Goal: Task Accomplishment & Management: Manage account settings

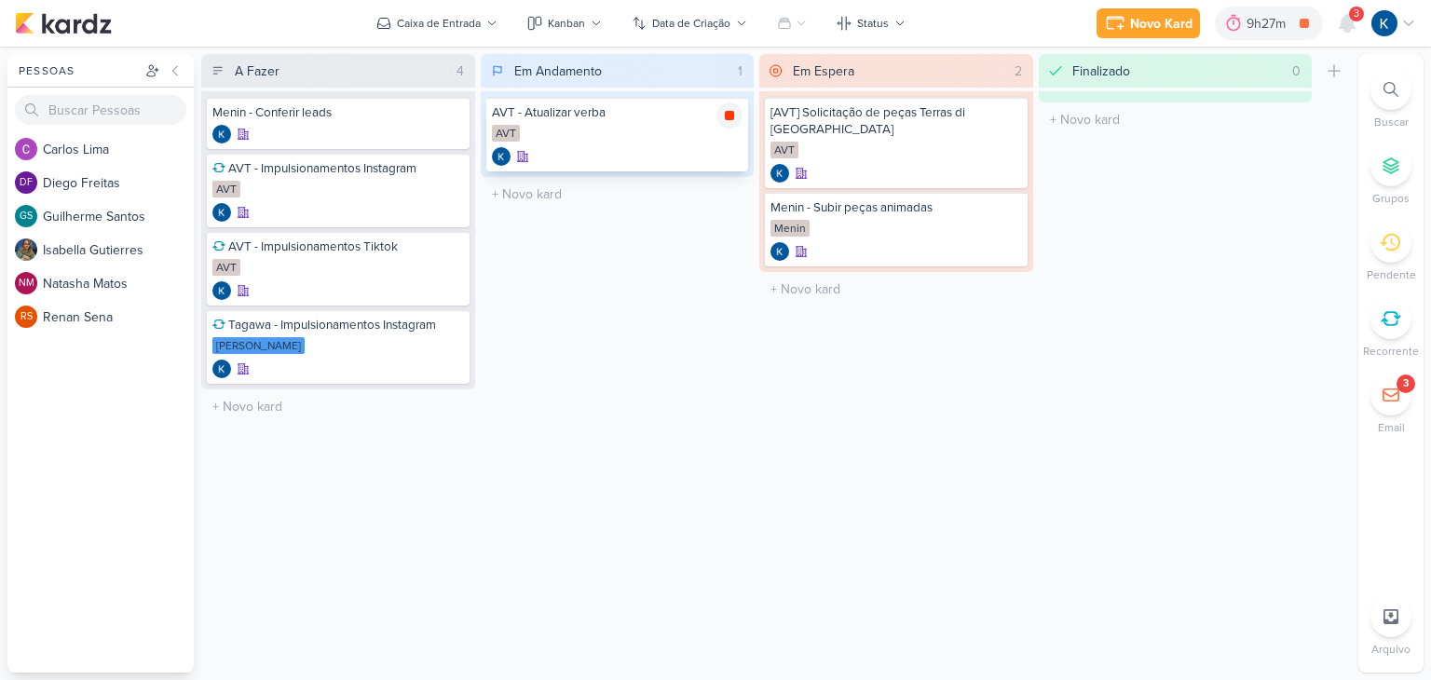
click at [739, 117] on div at bounding box center [729, 115] width 26 height 26
click at [594, 127] on div "AVT" at bounding box center [617, 134] width 251 height 19
click at [1308, 32] on div "9h27m" at bounding box center [1294, 24] width 45 height 20
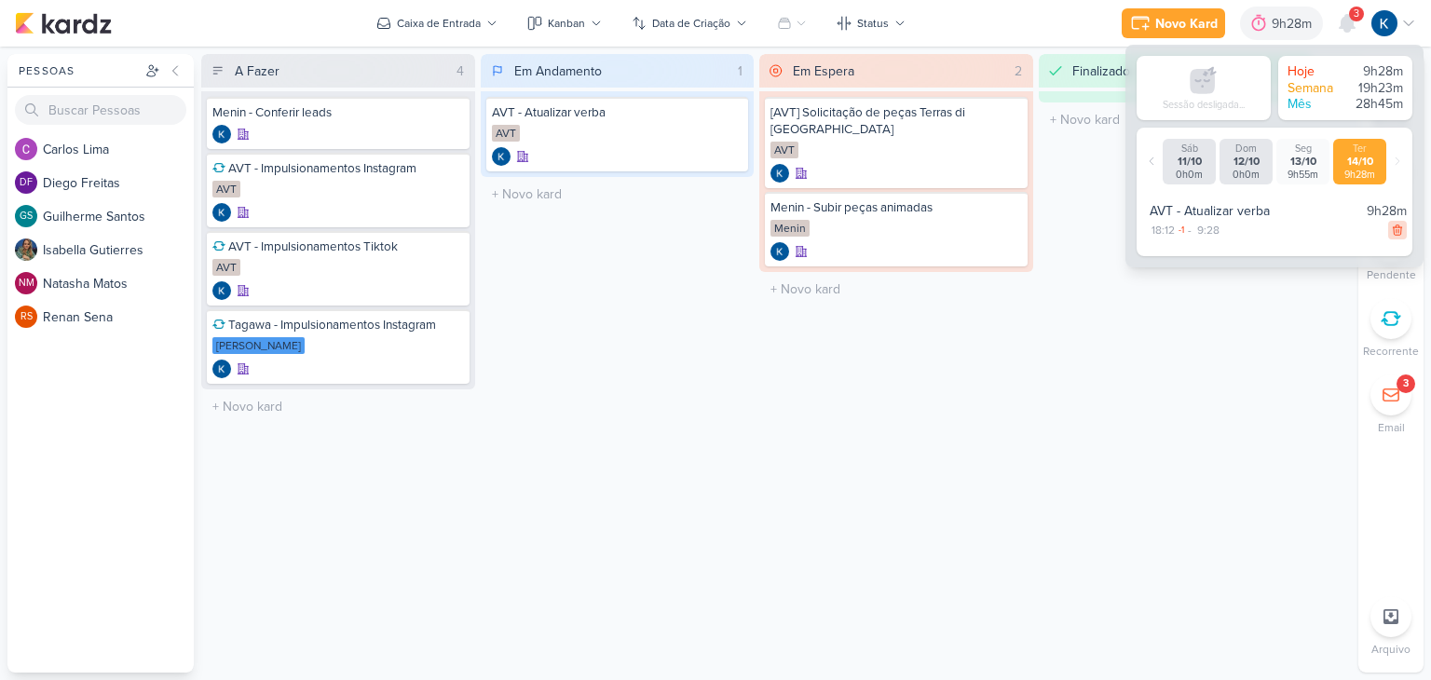
click at [1392, 231] on icon at bounding box center [1396, 230] width 8 height 10
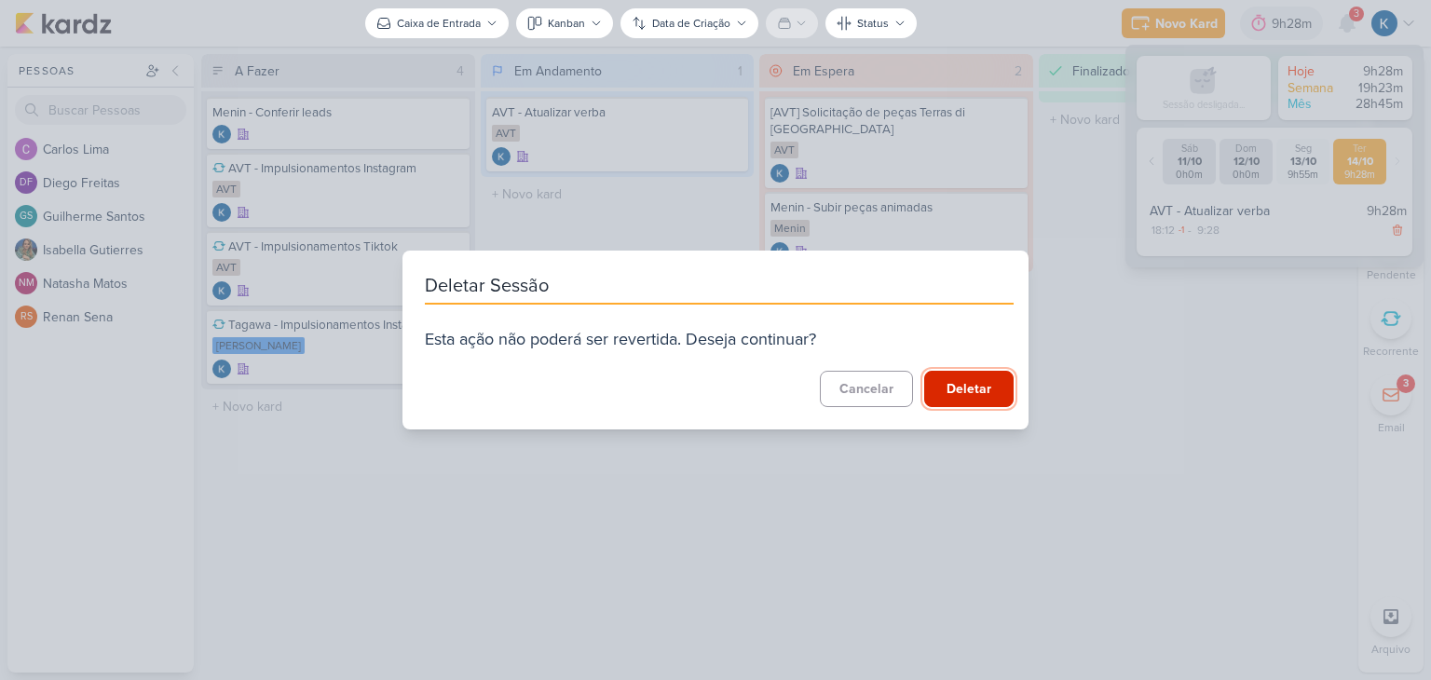
click at [980, 391] on button "Deletar" at bounding box center [968, 389] width 89 height 36
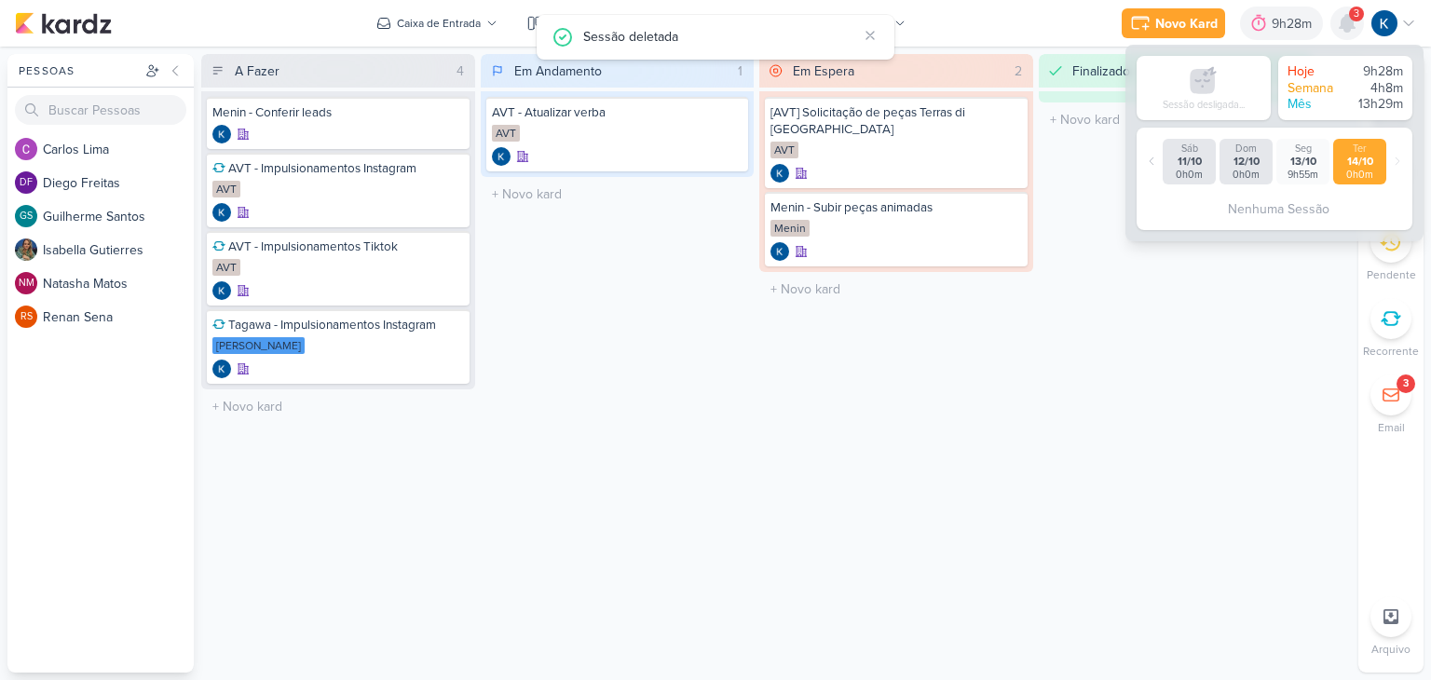
click at [1348, 20] on icon at bounding box center [1346, 23] width 15 height 17
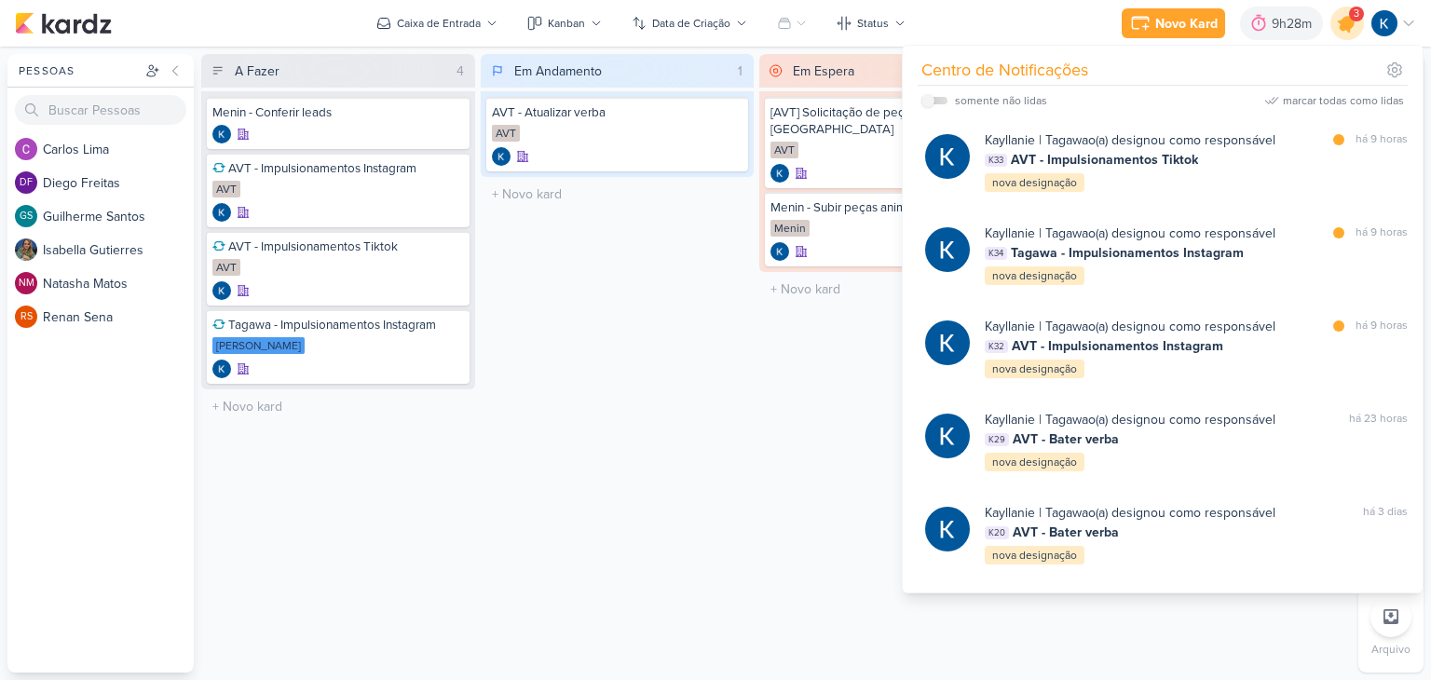
click at [1341, 21] on icon at bounding box center [1347, 23] width 22 height 22
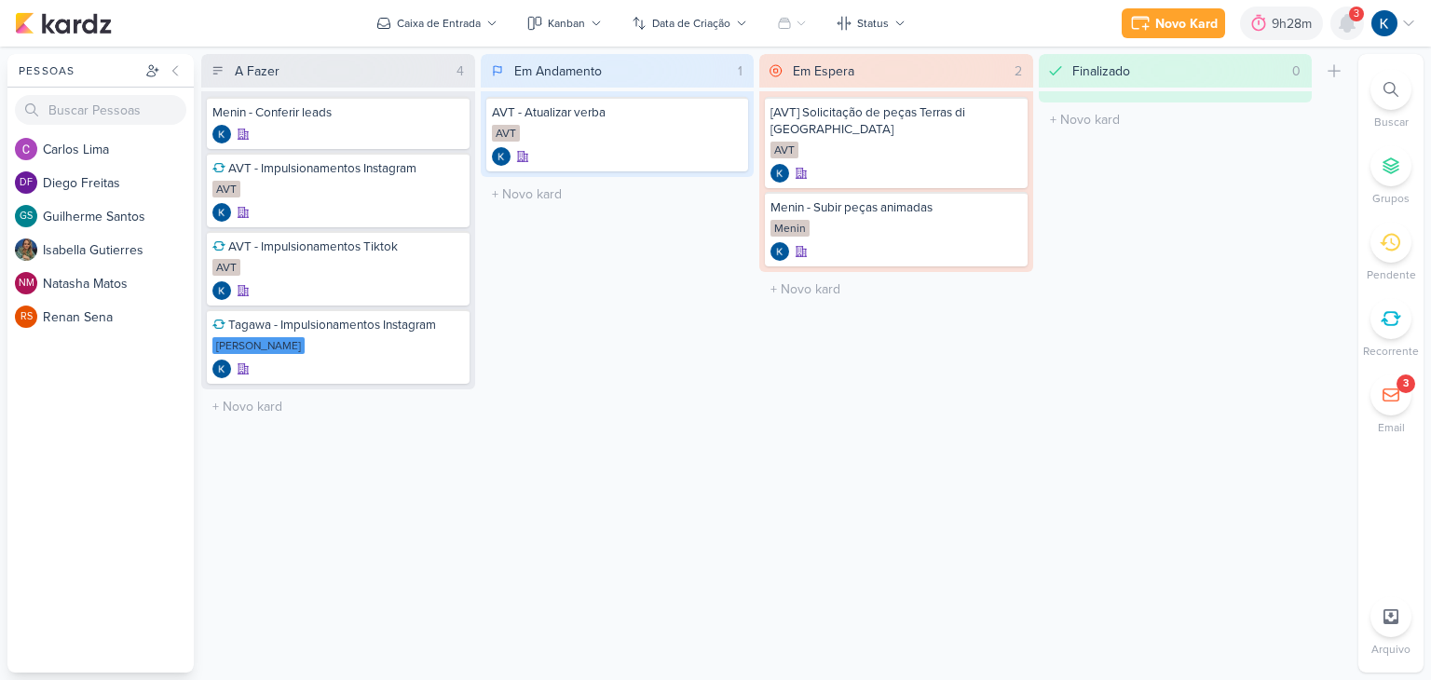
click at [1346, 23] on icon at bounding box center [1346, 23] width 15 height 17
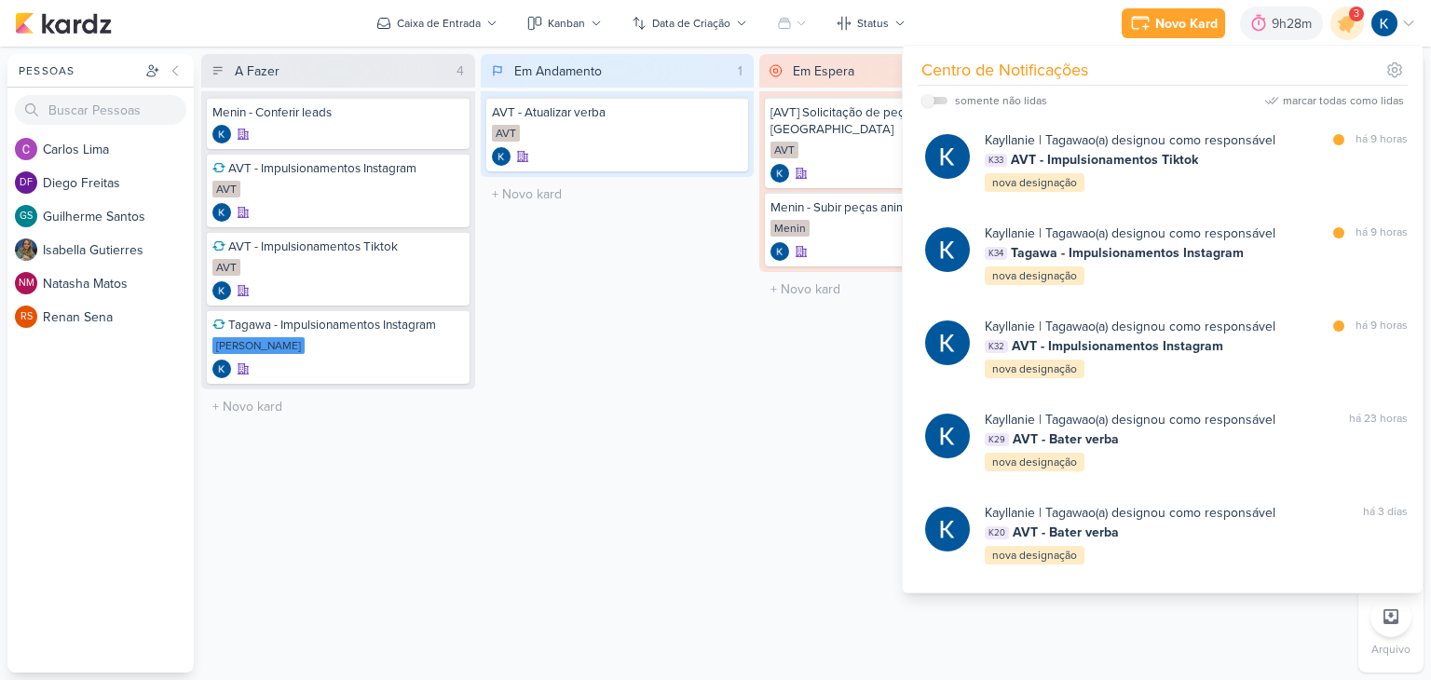
click at [834, 371] on div "Em Espera 2 Mover Para Esquerda Mover Para Direita Deletar [AVT] Solicitação de…" at bounding box center [896, 363] width 274 height 618
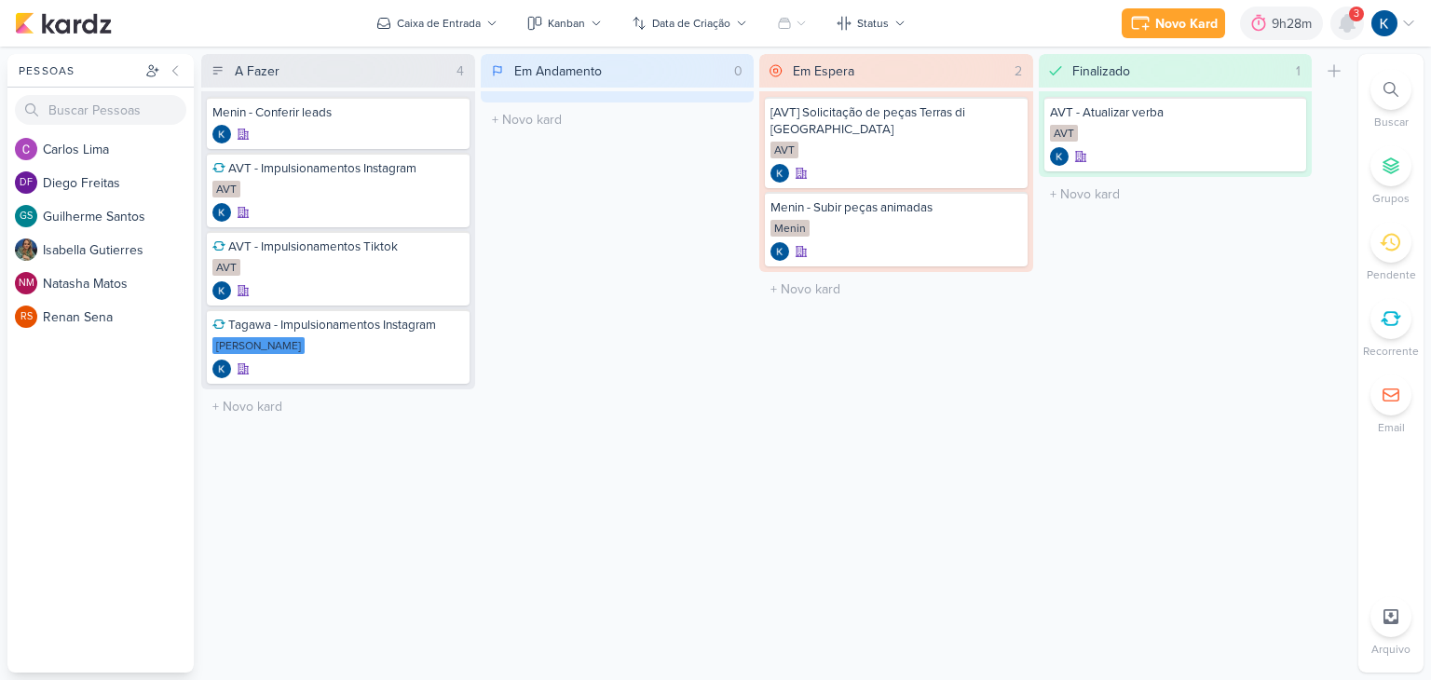
click at [1345, 19] on icon at bounding box center [1346, 23] width 15 height 17
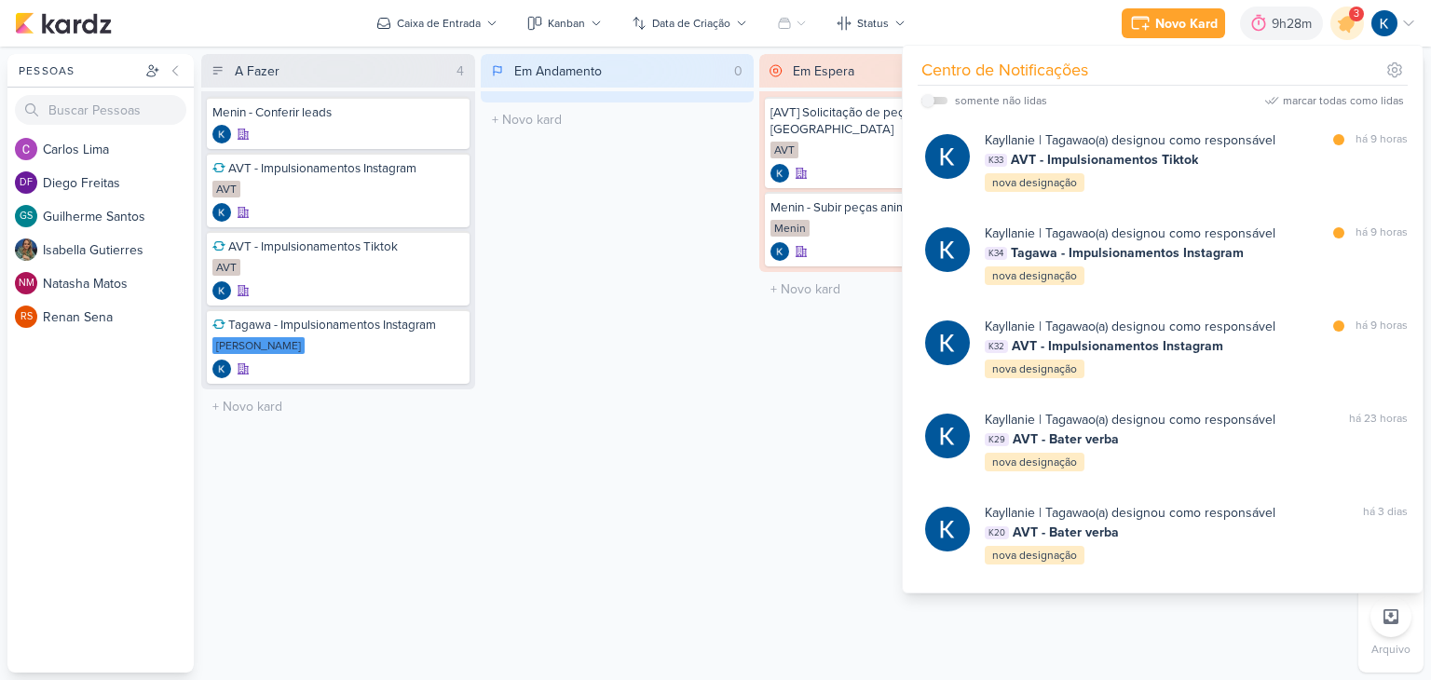
drag, startPoint x: 723, startPoint y: 403, endPoint x: 697, endPoint y: 371, distance: 41.7
click at [723, 400] on div "Em Andamento 0 Mover Para Esquerda Mover Para Direita [GEOGRAPHIC_DATA] O títul…" at bounding box center [618, 363] width 274 height 618
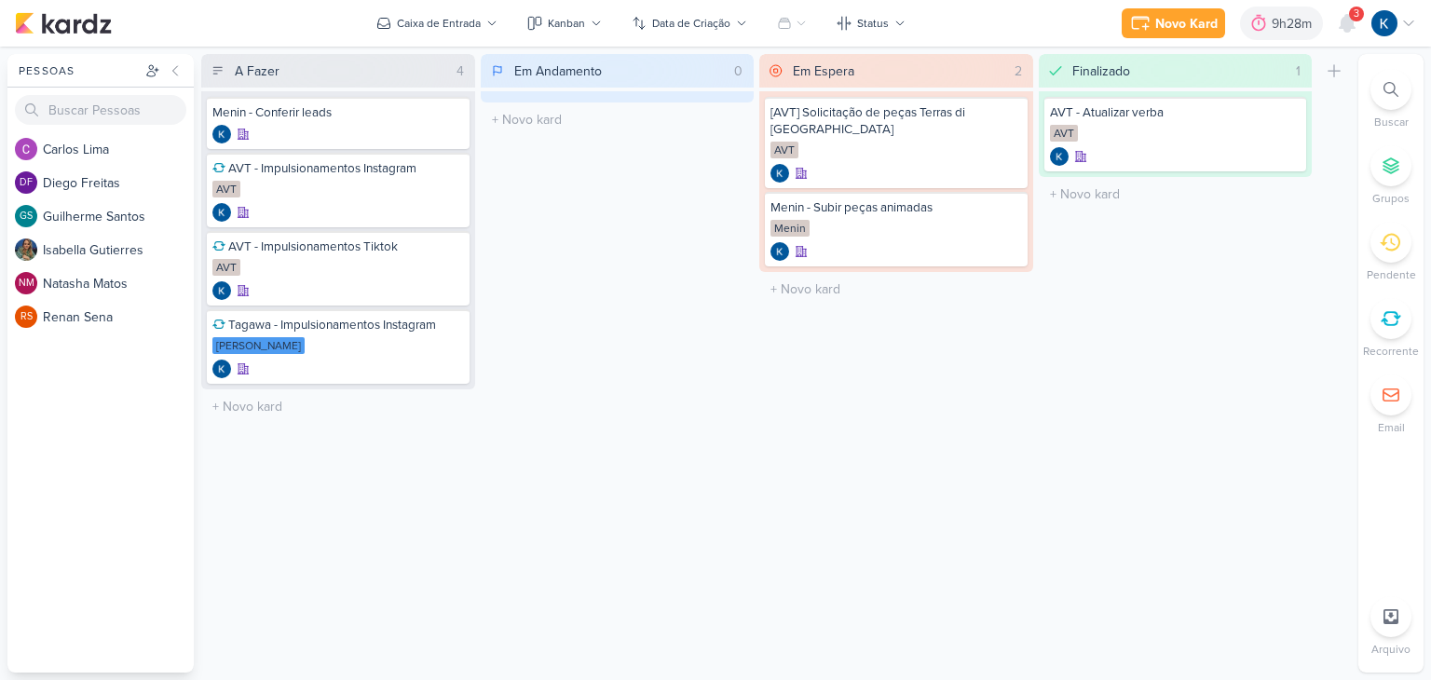
click at [1357, 16] on div "3" at bounding box center [1356, 14] width 15 height 15
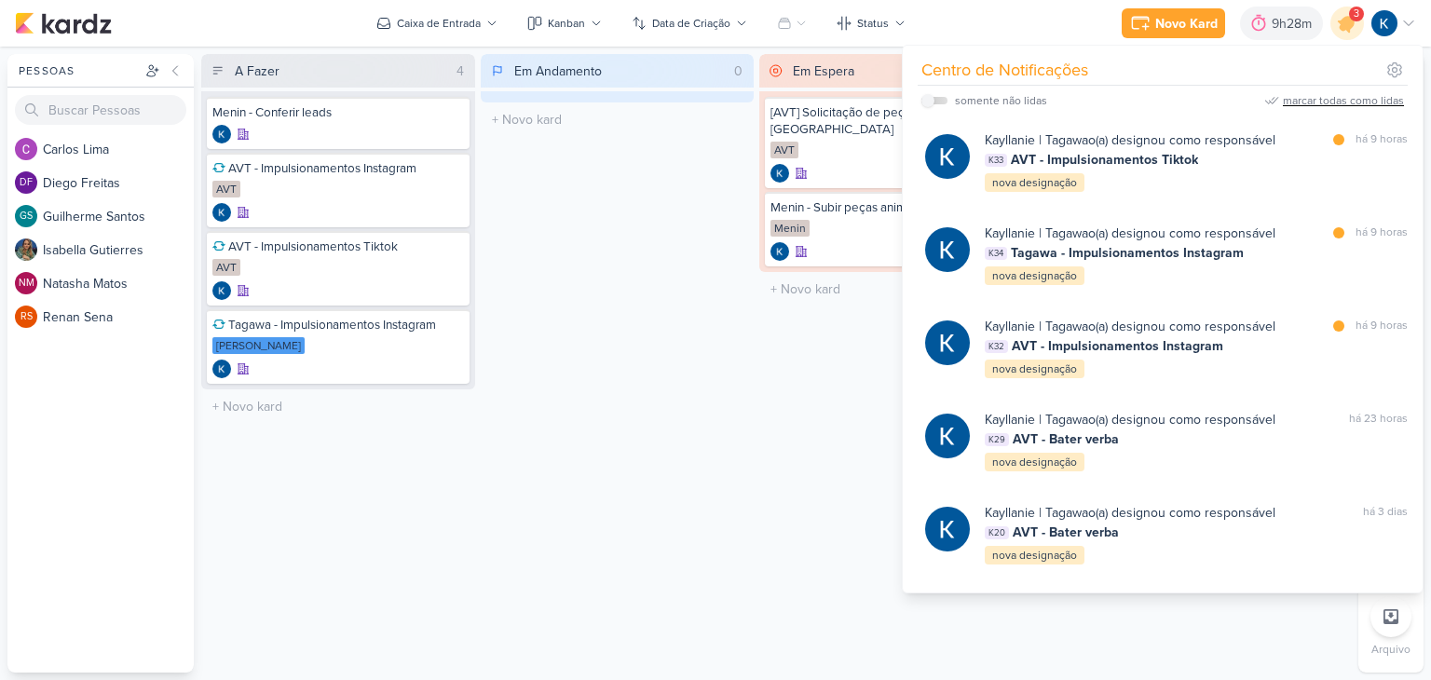
click at [1352, 96] on div "marcar todas como lidas" at bounding box center [1342, 100] width 121 height 17
click at [781, 423] on div "Em Espera 2 Mover Para Esquerda Mover Para Direita Deletar [AVT] Solicitação de…" at bounding box center [896, 363] width 274 height 618
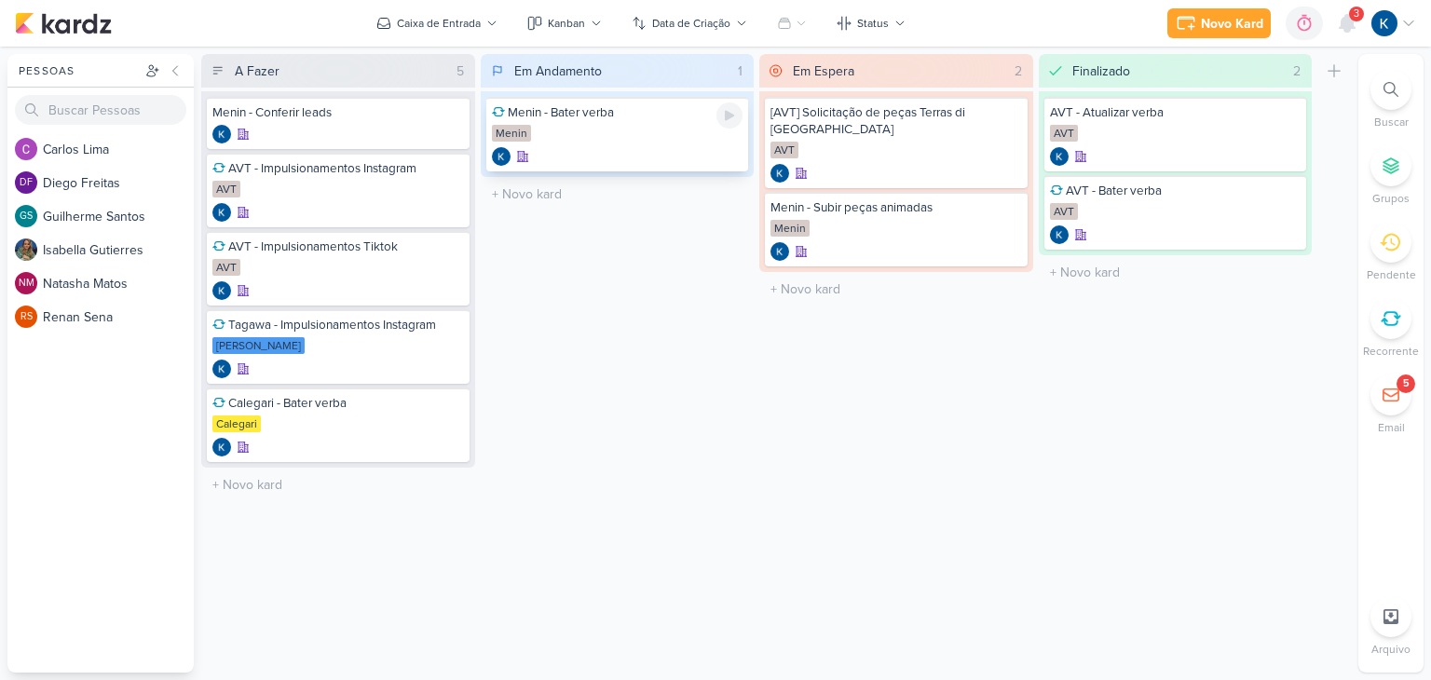
click at [593, 120] on div "Menin - Bater verba" at bounding box center [617, 112] width 251 height 17
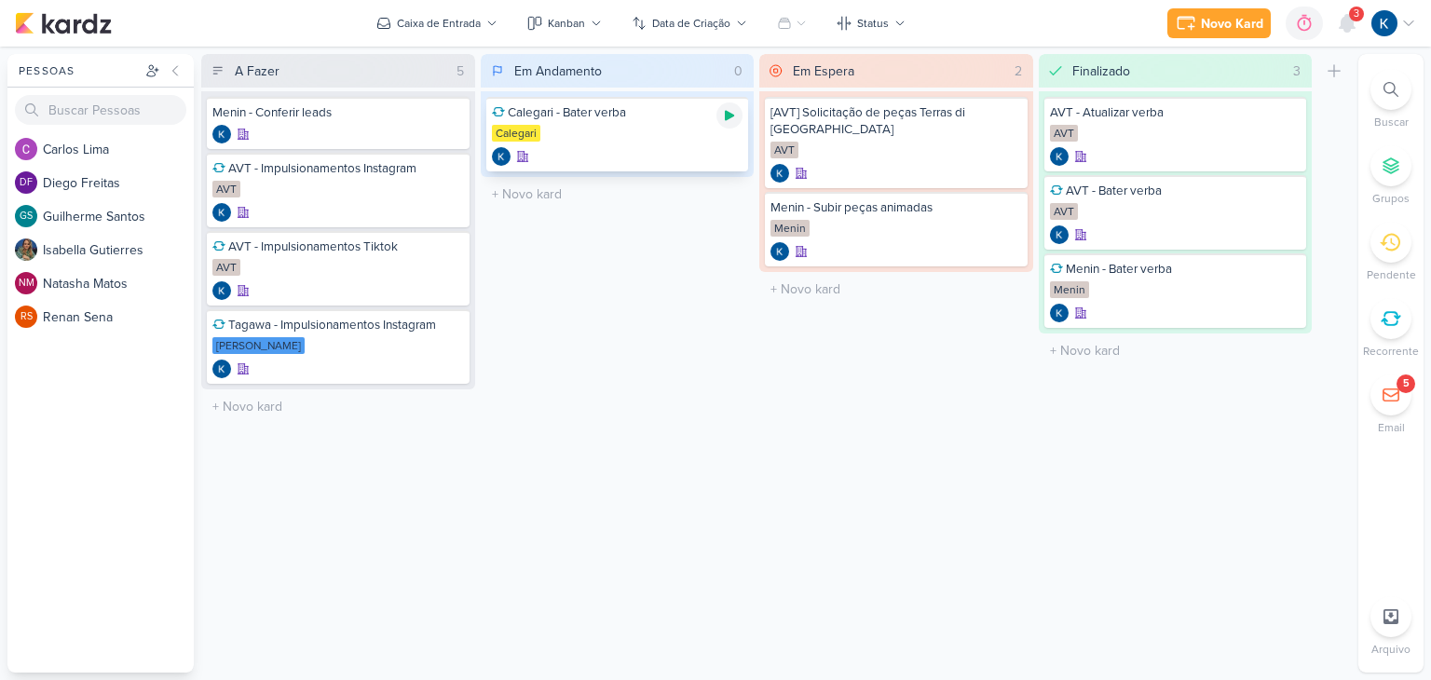
click at [726, 119] on icon at bounding box center [729, 116] width 9 height 10
click at [730, 119] on icon at bounding box center [729, 115] width 15 height 15
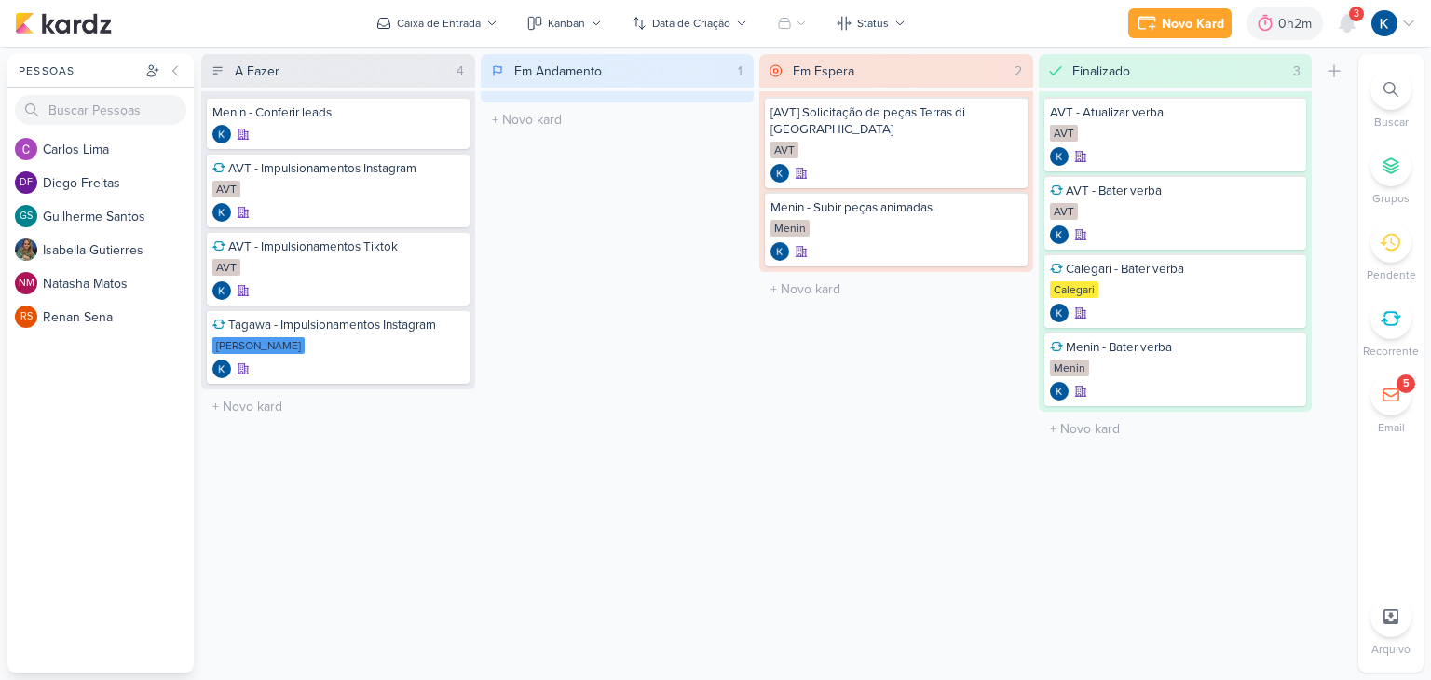
click at [566, 384] on div "Em Andamento 1 Mover Para Esquerda Mover Para Direita [GEOGRAPHIC_DATA] O títul…" at bounding box center [618, 363] width 274 height 618
click at [1349, 29] on icon at bounding box center [1346, 23] width 15 height 17
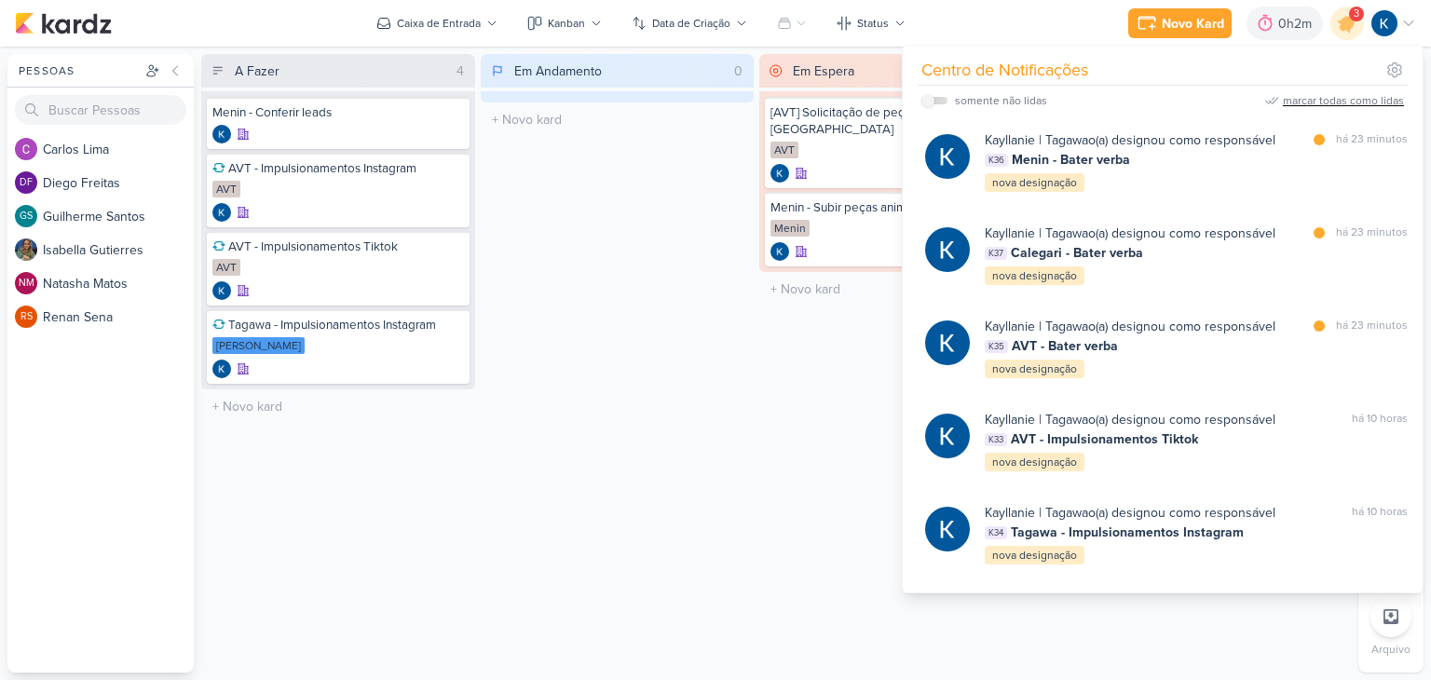
click at [1377, 98] on div "marcar todas como lidas" at bounding box center [1342, 100] width 121 height 17
click at [658, 429] on div "Em Andamento 0 Mover Para Esquerda Mover Para Direita [GEOGRAPHIC_DATA] O títul…" at bounding box center [618, 363] width 274 height 618
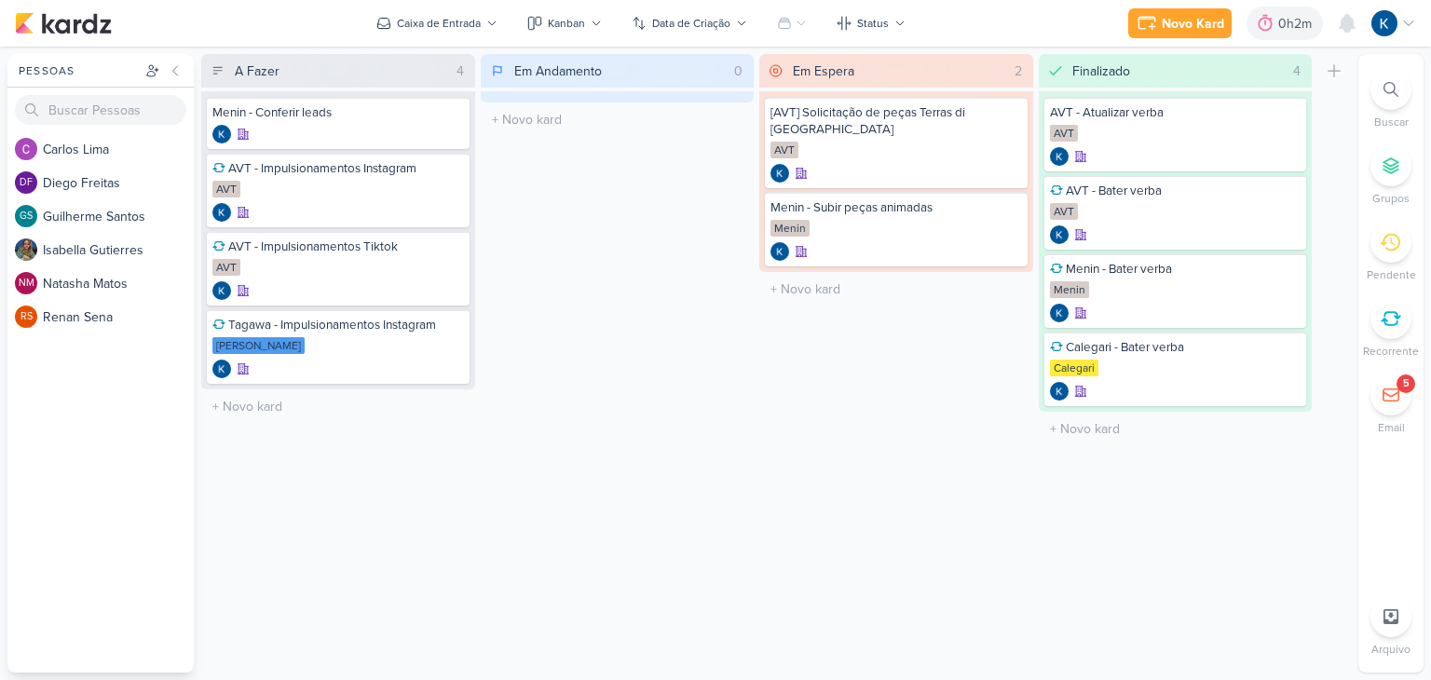
click at [658, 247] on div "Em Andamento 0 Mover Para Esquerda Mover Para Direita [GEOGRAPHIC_DATA] O títul…" at bounding box center [618, 363] width 274 height 618
click at [291, 404] on input "text" at bounding box center [338, 406] width 266 height 27
type input "Menin - Report"
click at [351, 411] on div "Menin - Report" at bounding box center [338, 413] width 263 height 52
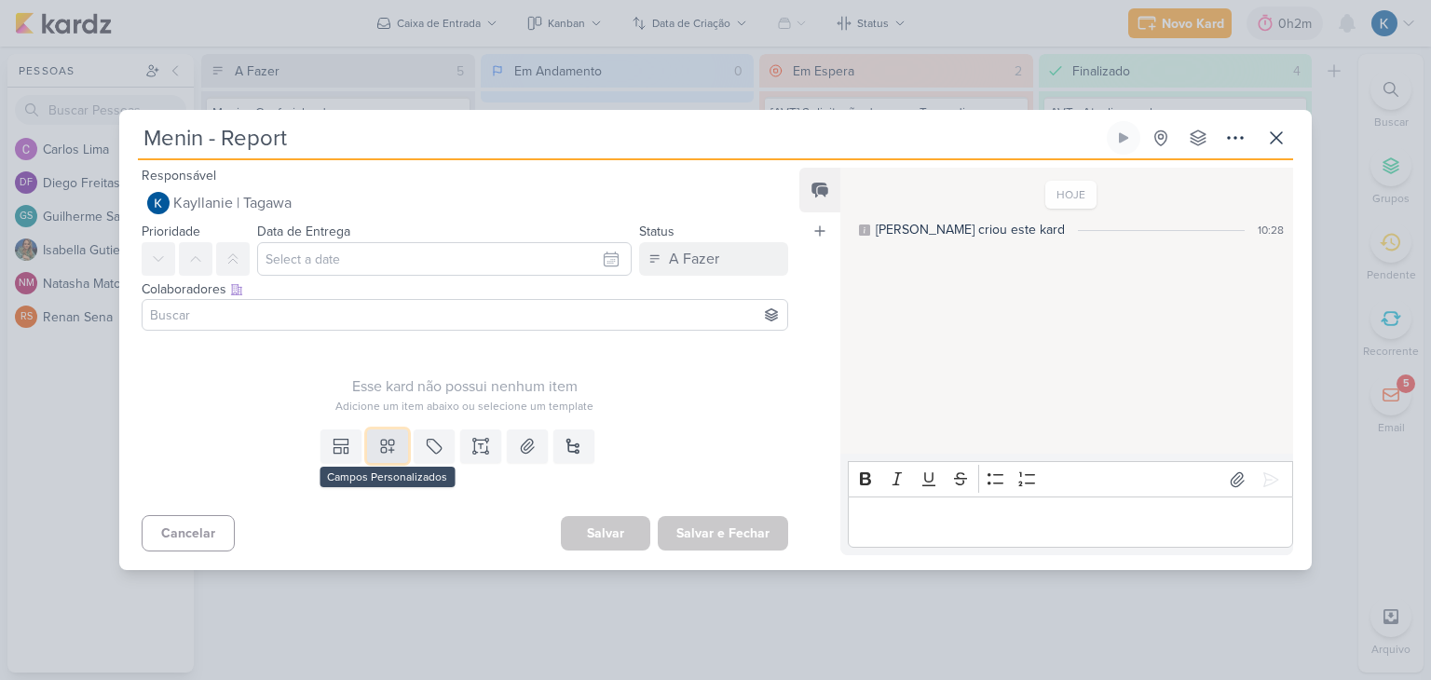
click at [383, 445] on icon at bounding box center [387, 446] width 19 height 19
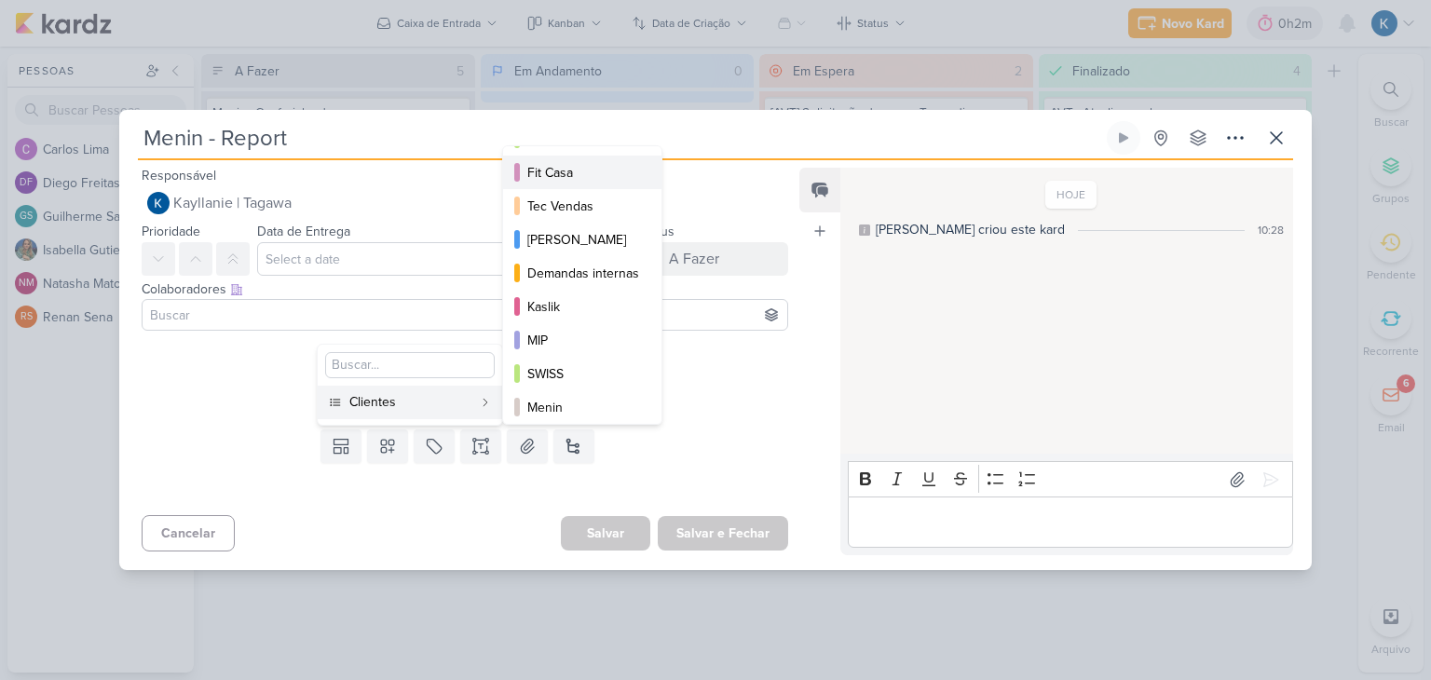
scroll to position [269, 0]
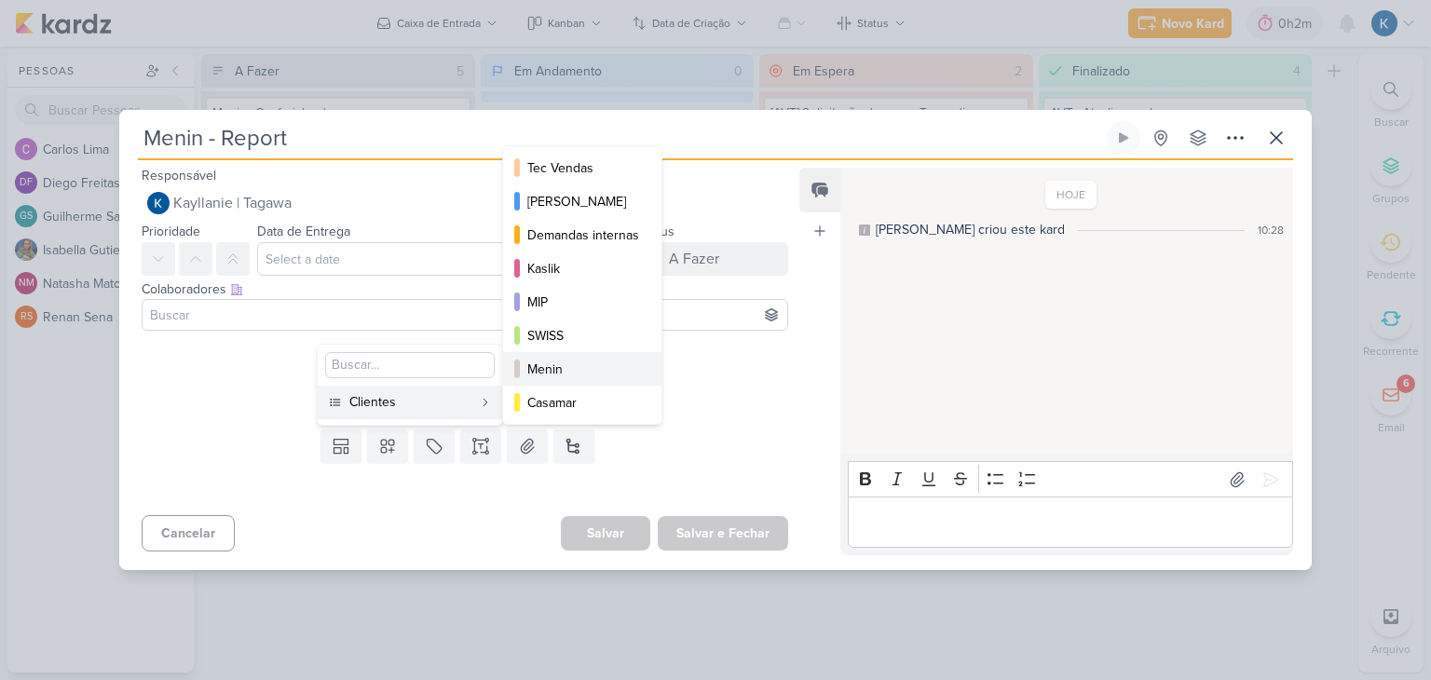
click at [570, 362] on div "Menin" at bounding box center [583, 369] width 112 height 20
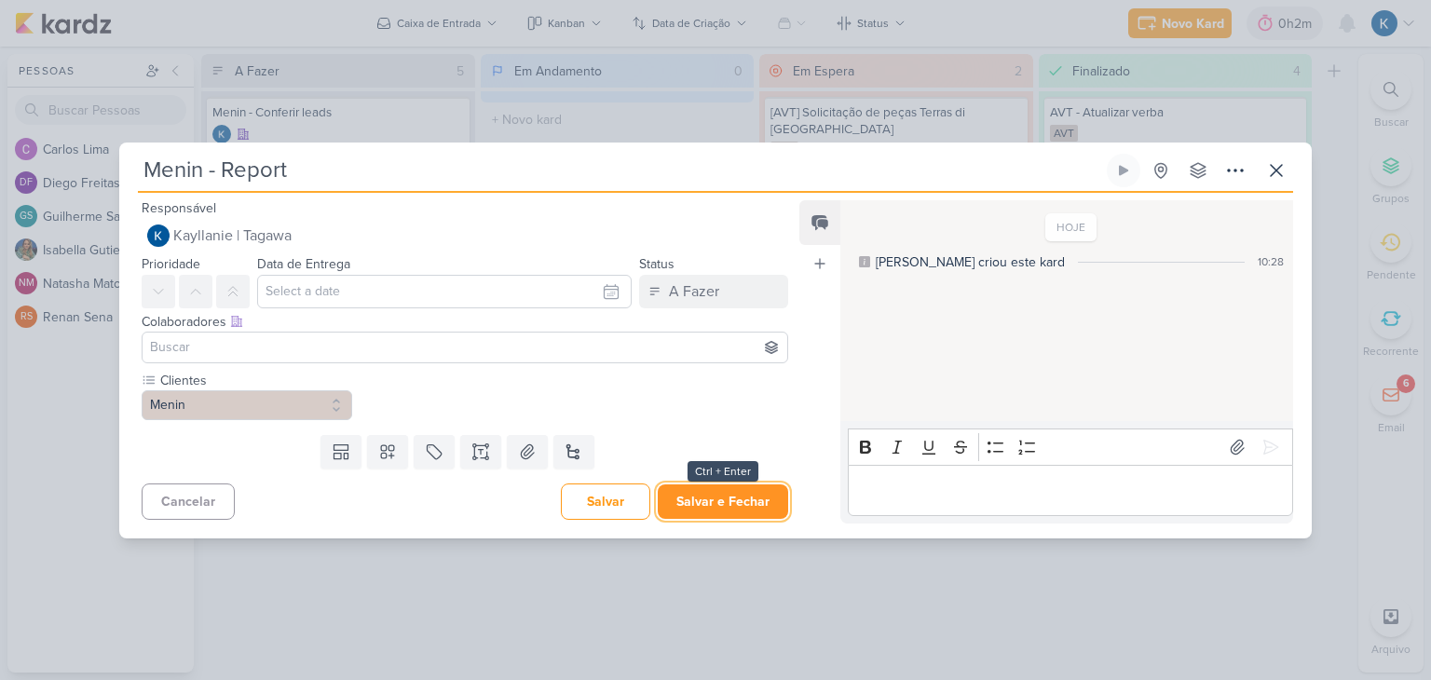
click at [688, 496] on button "Salvar e Fechar" at bounding box center [723, 501] width 130 height 34
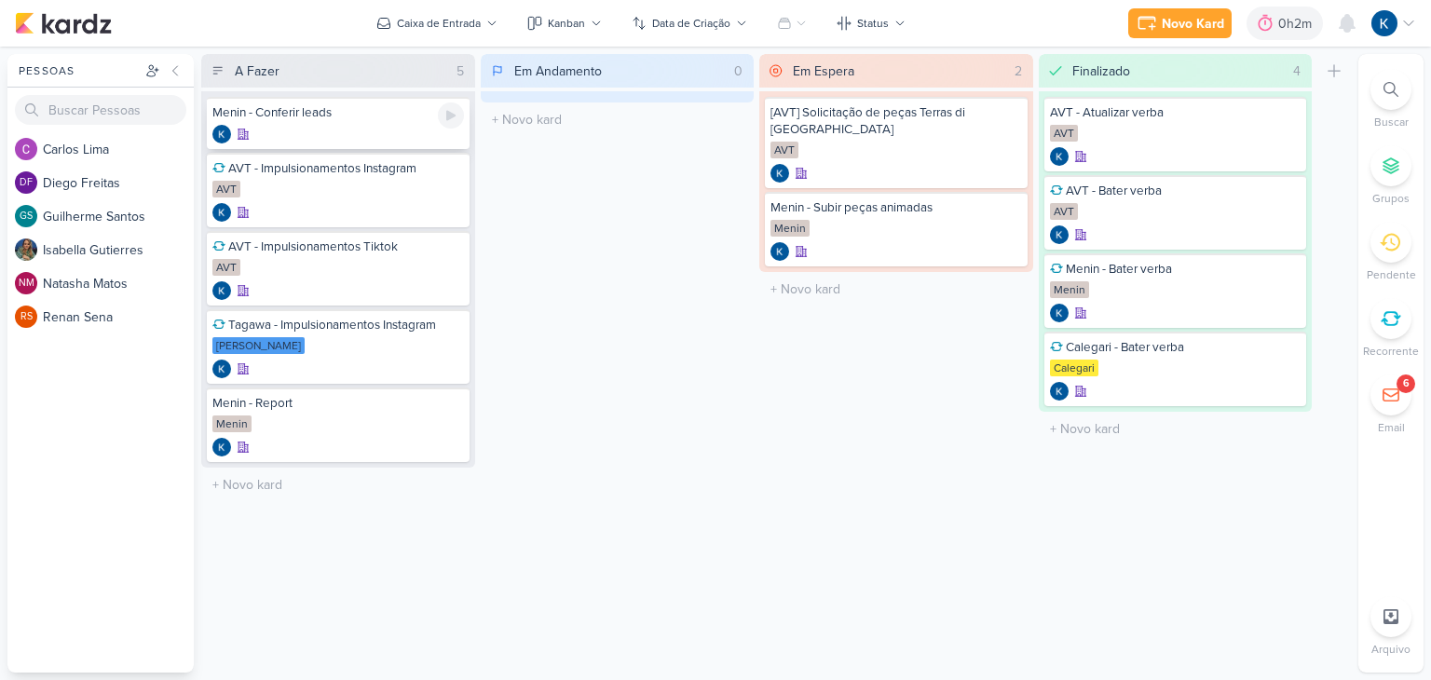
click at [316, 135] on div at bounding box center [337, 134] width 251 height 19
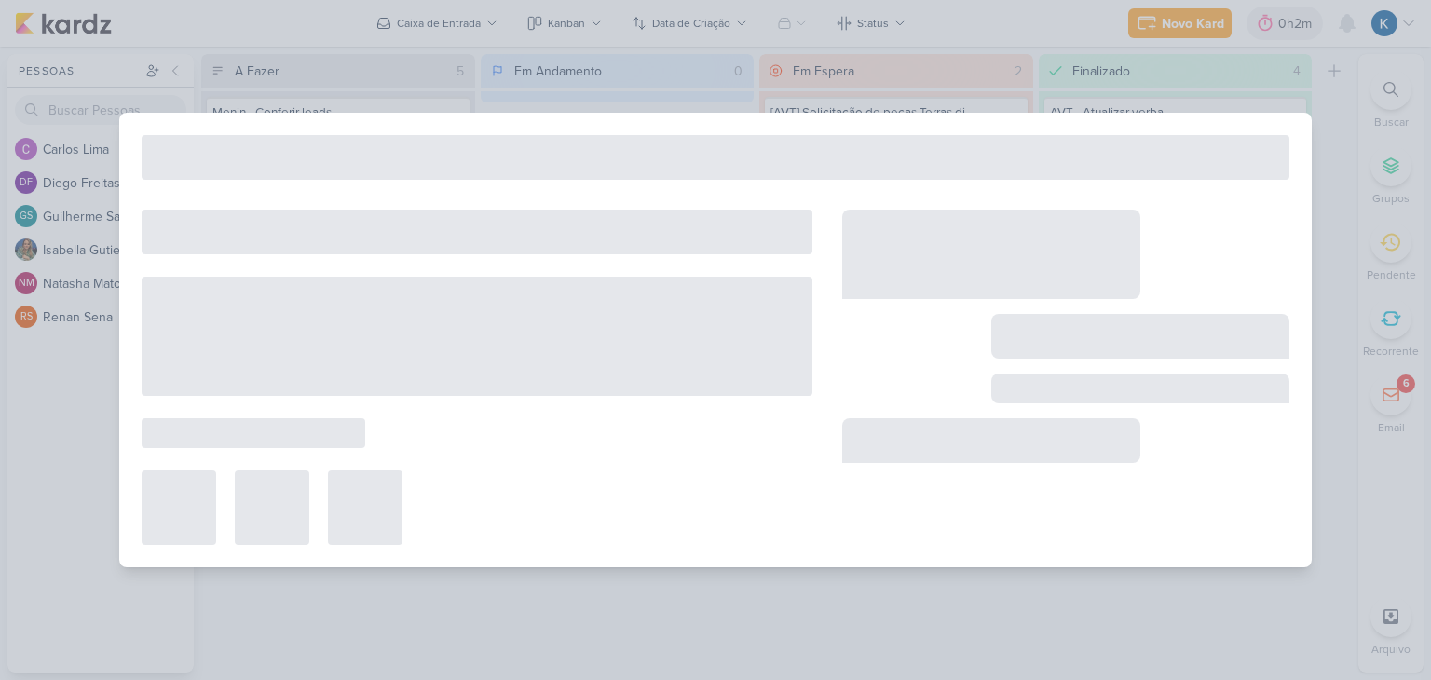
type input "Menin - Conferir leads"
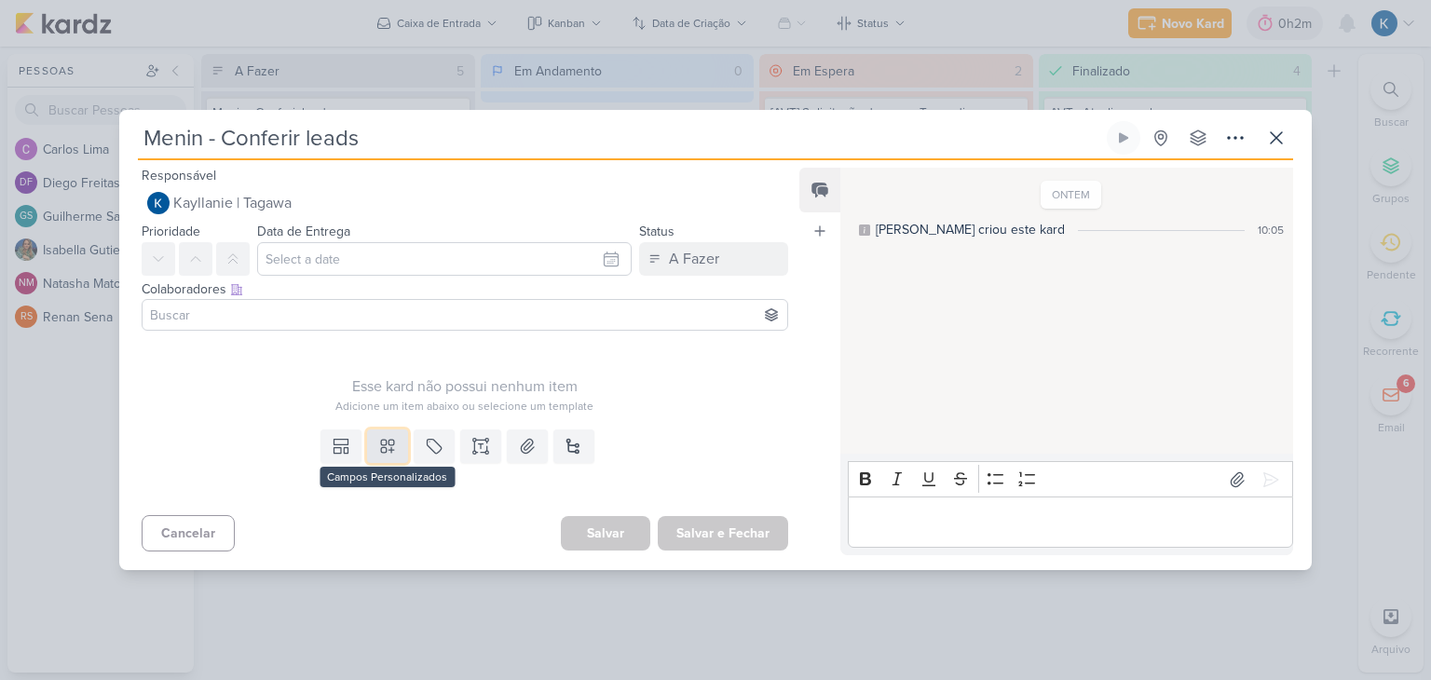
click at [387, 443] on icon at bounding box center [387, 446] width 19 height 19
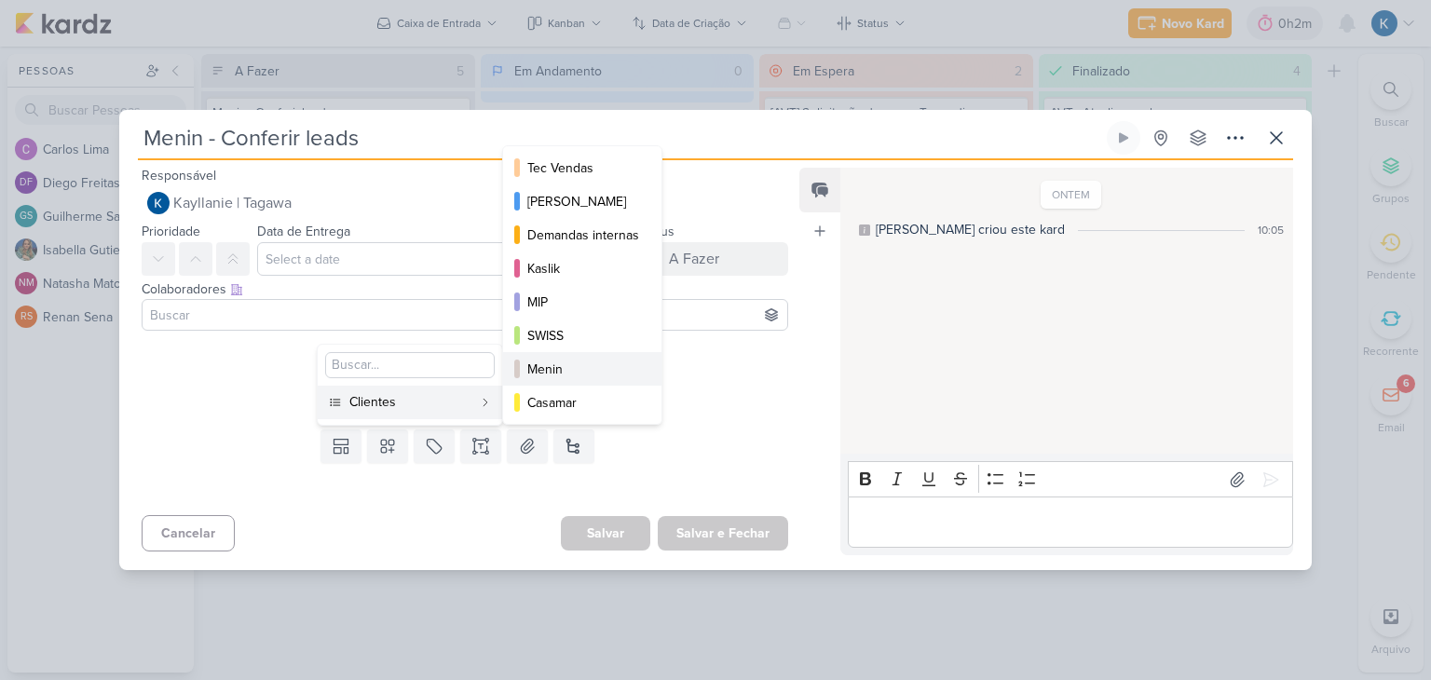
click at [569, 369] on div "Menin" at bounding box center [583, 369] width 112 height 20
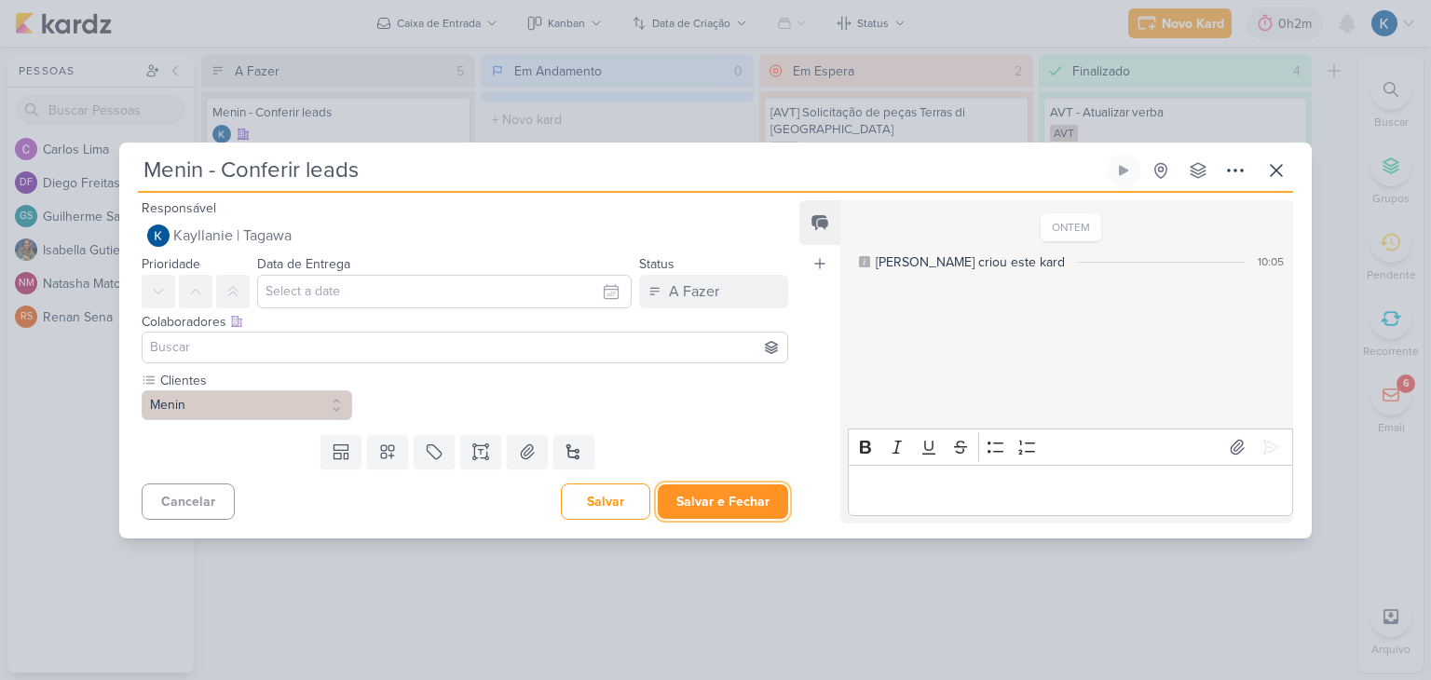
click at [726, 511] on button "Salvar e Fechar" at bounding box center [723, 501] width 130 height 34
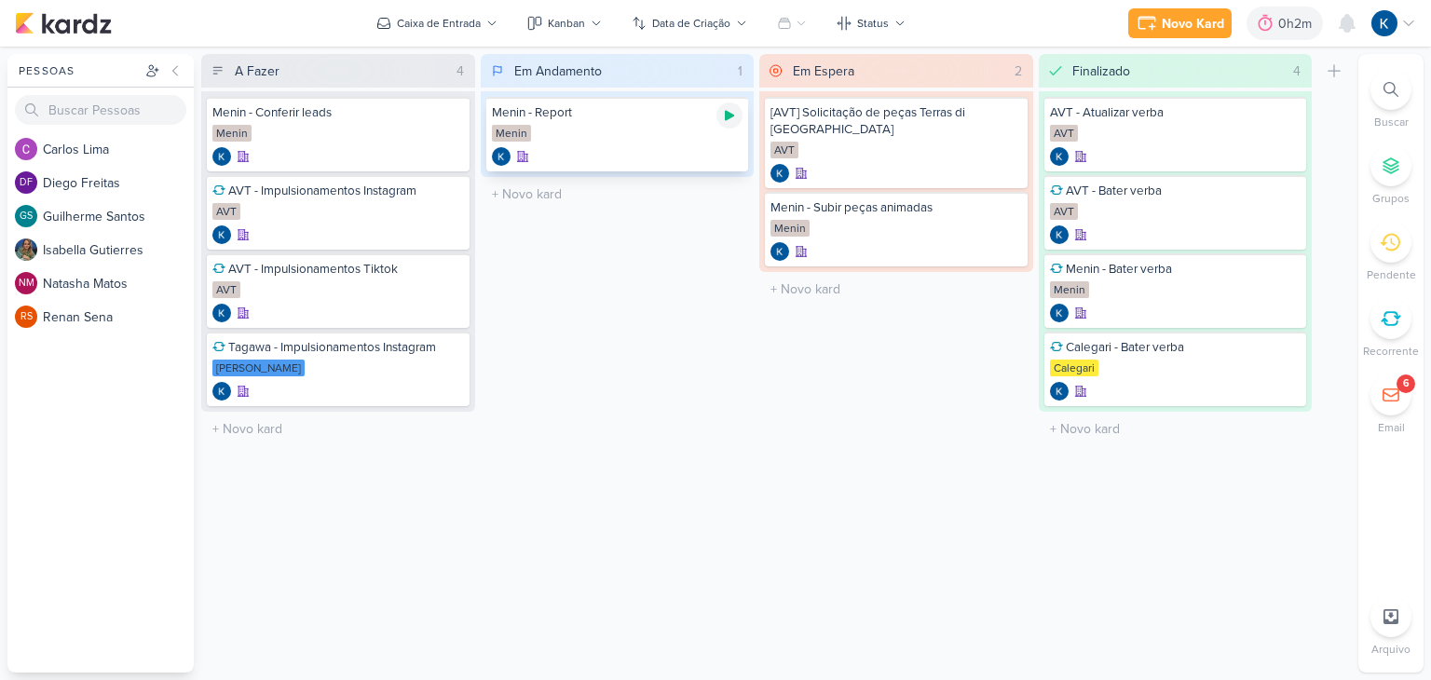
click at [731, 115] on icon at bounding box center [729, 116] width 9 height 10
